Goal: Check status: Check status

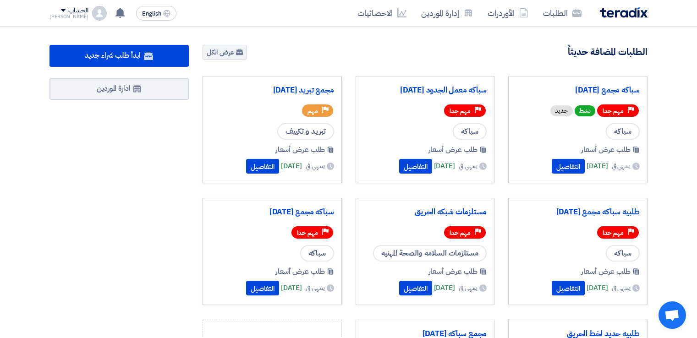
click at [557, 165] on button "التفاصيل" at bounding box center [568, 166] width 33 height 15
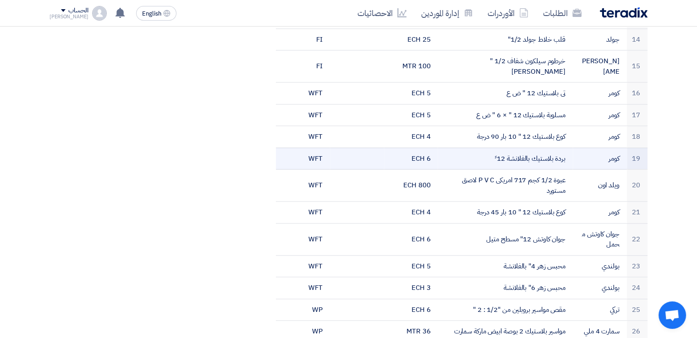
scroll to position [1054, 0]
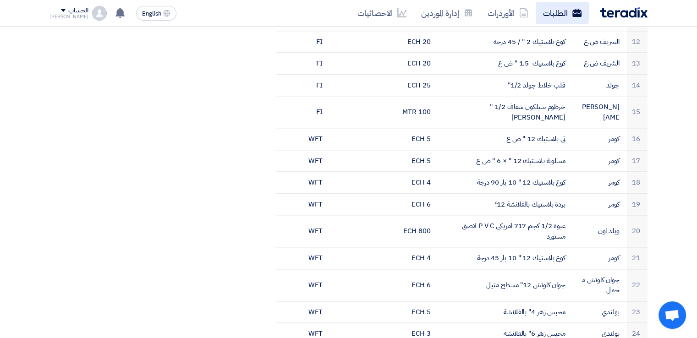
click at [568, 5] on link "الطلبات" at bounding box center [562, 13] width 53 height 22
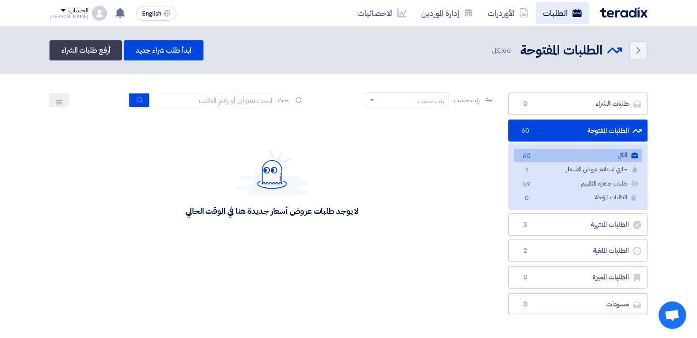
click at [549, 9] on link "الطلبات" at bounding box center [562, 13] width 53 height 22
click at [590, 171] on link "جاري استلام عروض الأسعار جاري استلام عروض الأسعار 1" at bounding box center [578, 169] width 128 height 13
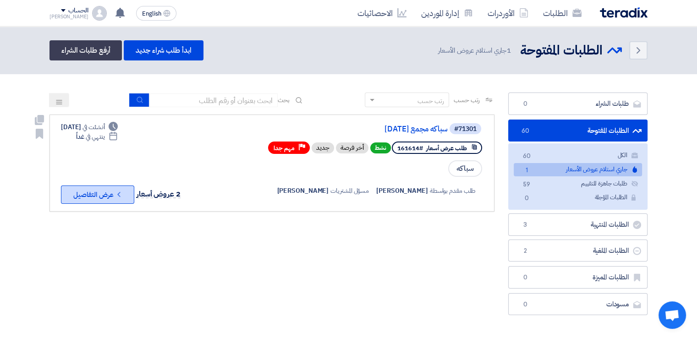
click at [104, 198] on button "Check details عرض التفاصيل" at bounding box center [97, 195] width 73 height 18
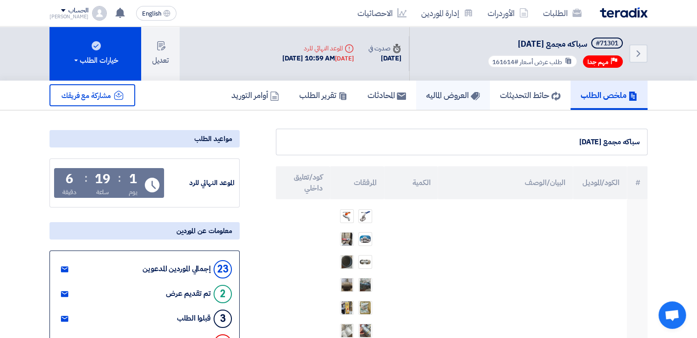
click at [442, 99] on h5 "العروض الماليه" at bounding box center [453, 95] width 54 height 11
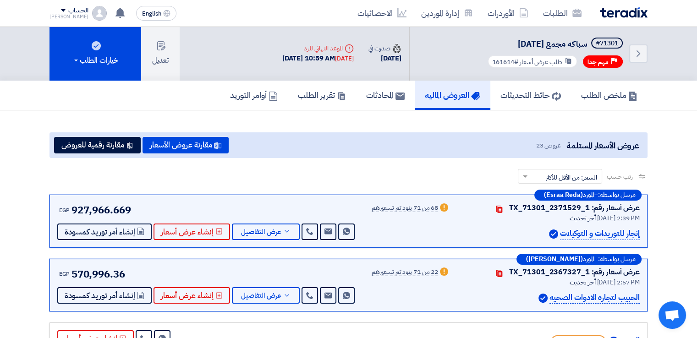
scroll to position [92, 0]
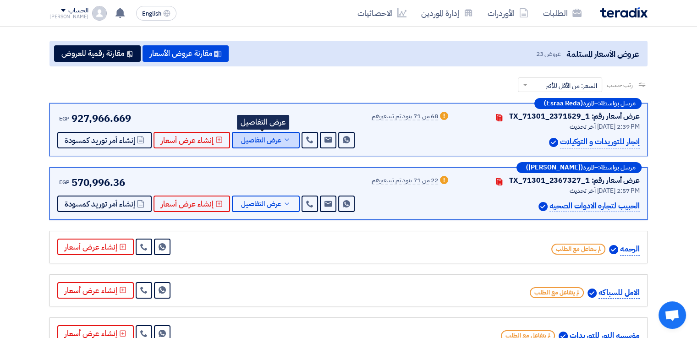
click at [276, 137] on span "عرض التفاصيل" at bounding box center [261, 140] width 40 height 7
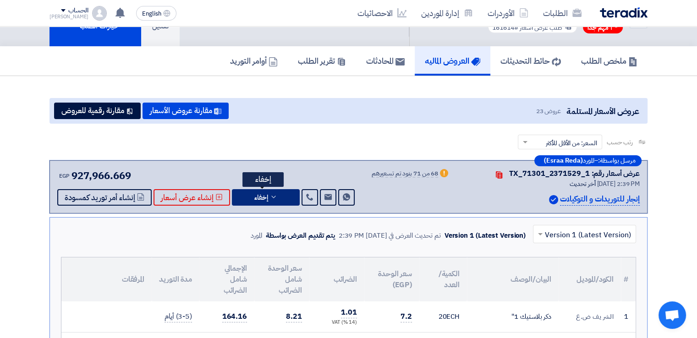
scroll to position [0, 0]
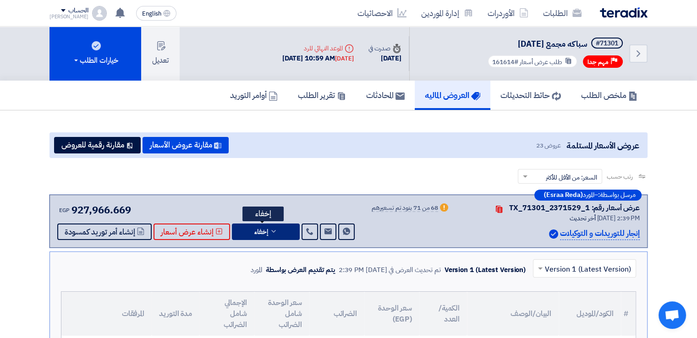
click at [273, 235] on button "إخفاء" at bounding box center [266, 232] width 68 height 17
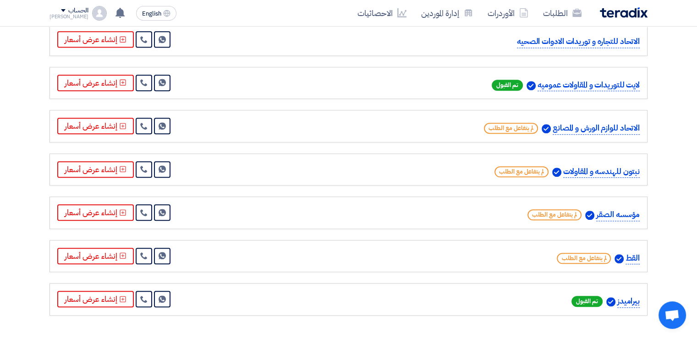
scroll to position [917, 0]
